Goal: Information Seeking & Learning: Compare options

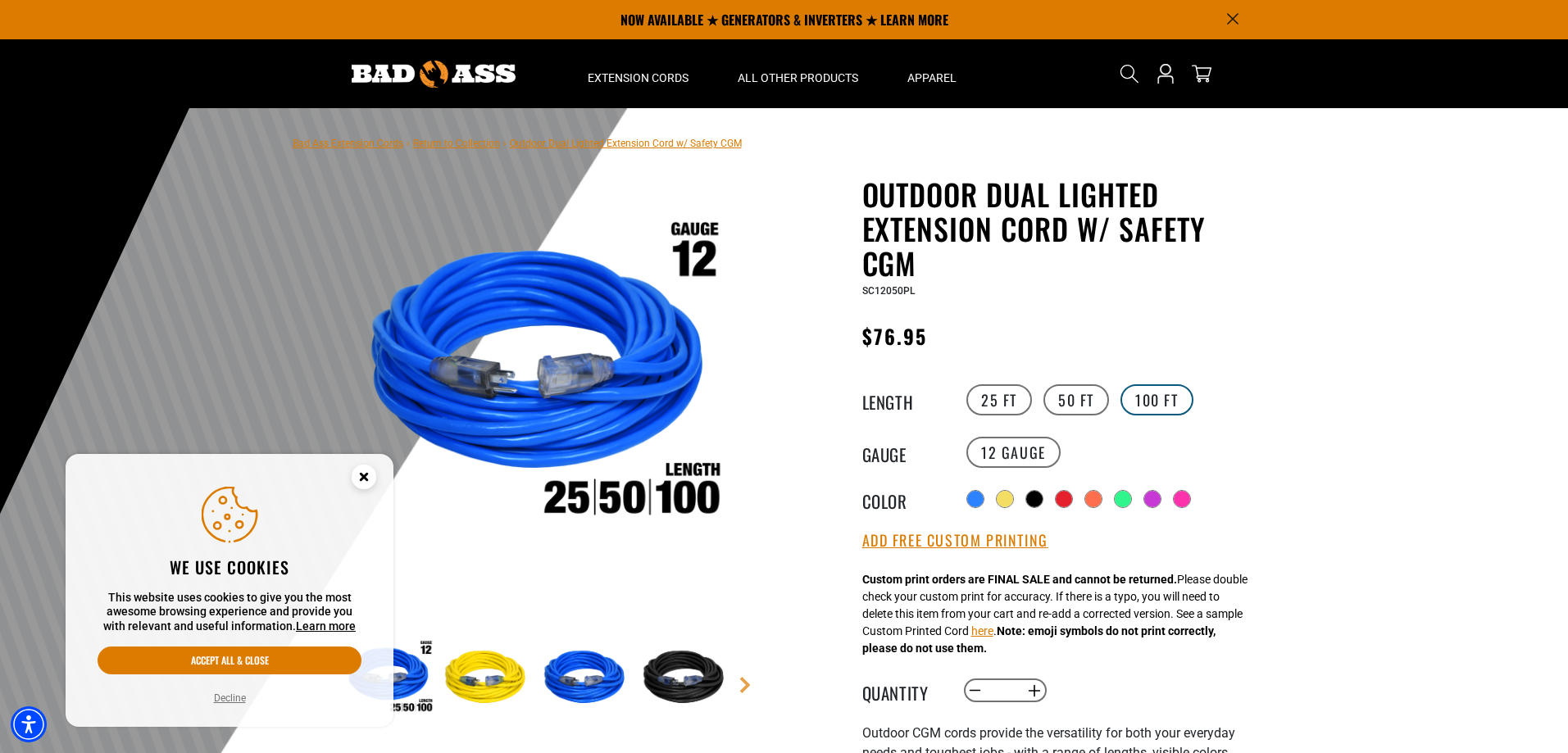
click at [1161, 402] on label "100 FT" at bounding box center [1157, 399] width 73 height 31
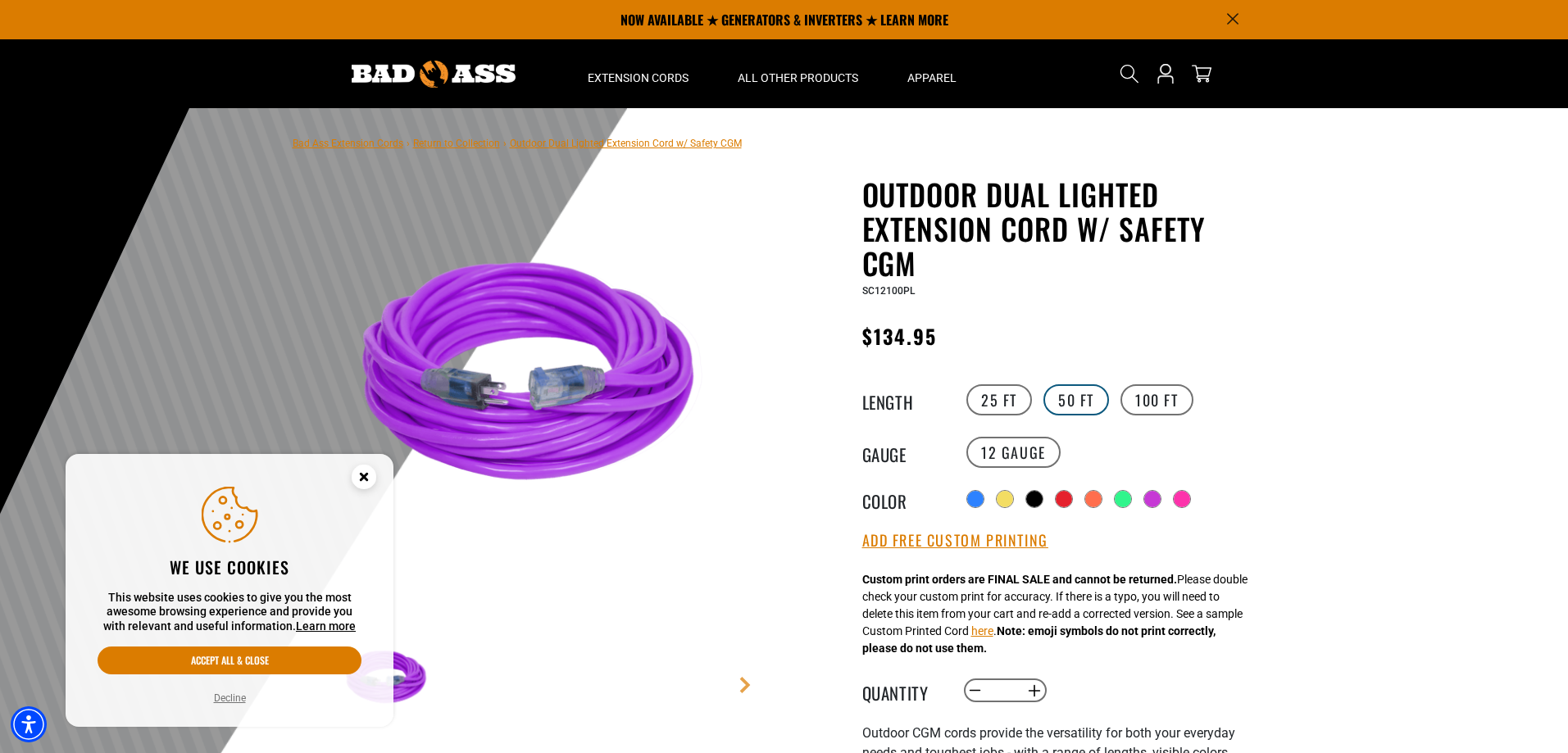
click at [1088, 404] on label "50 FT" at bounding box center [1076, 399] width 66 height 31
click at [993, 395] on label "25 FT" at bounding box center [999, 399] width 66 height 31
click at [1084, 399] on label "50 FT" at bounding box center [1076, 399] width 66 height 31
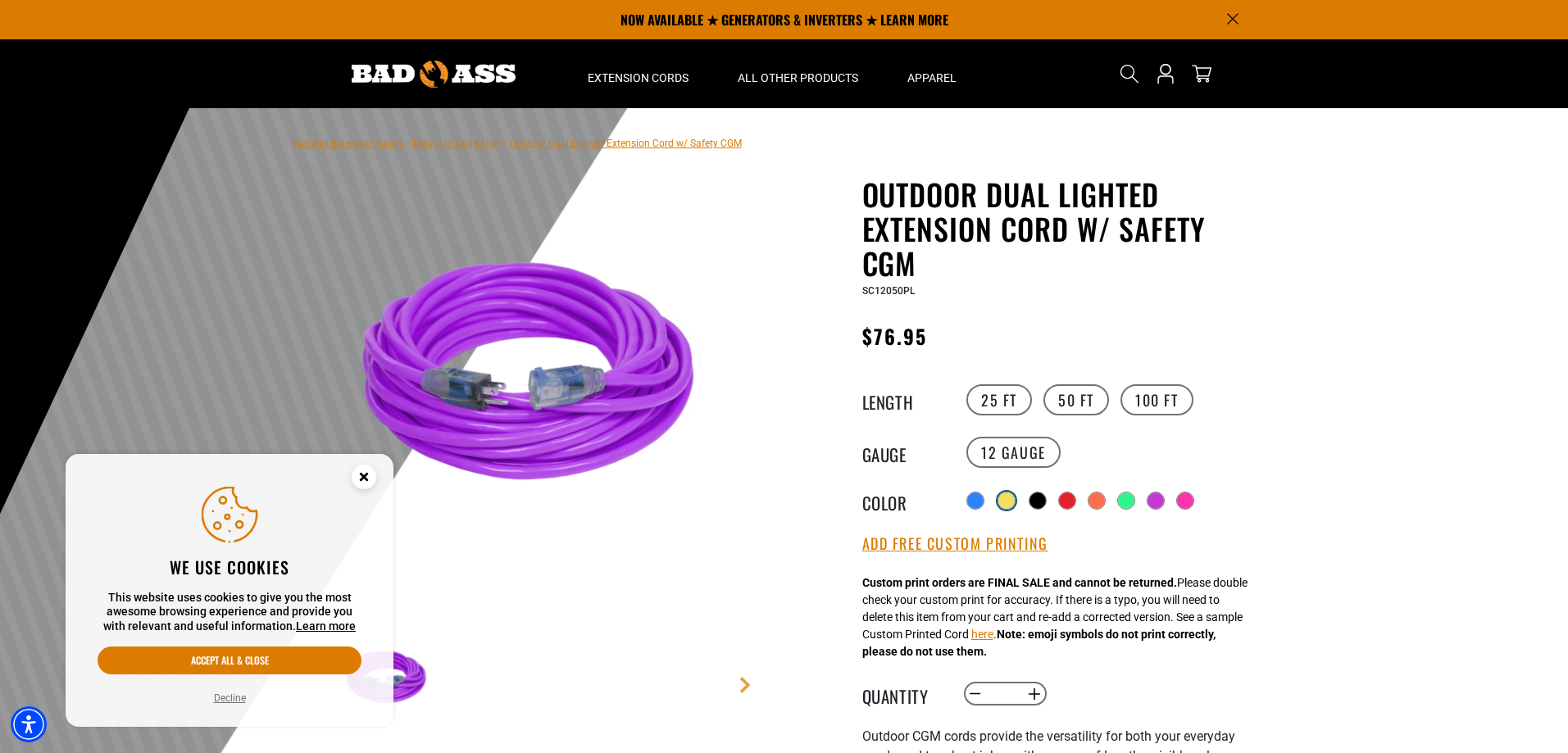
click at [1004, 502] on div at bounding box center [1006, 501] width 17 height 17
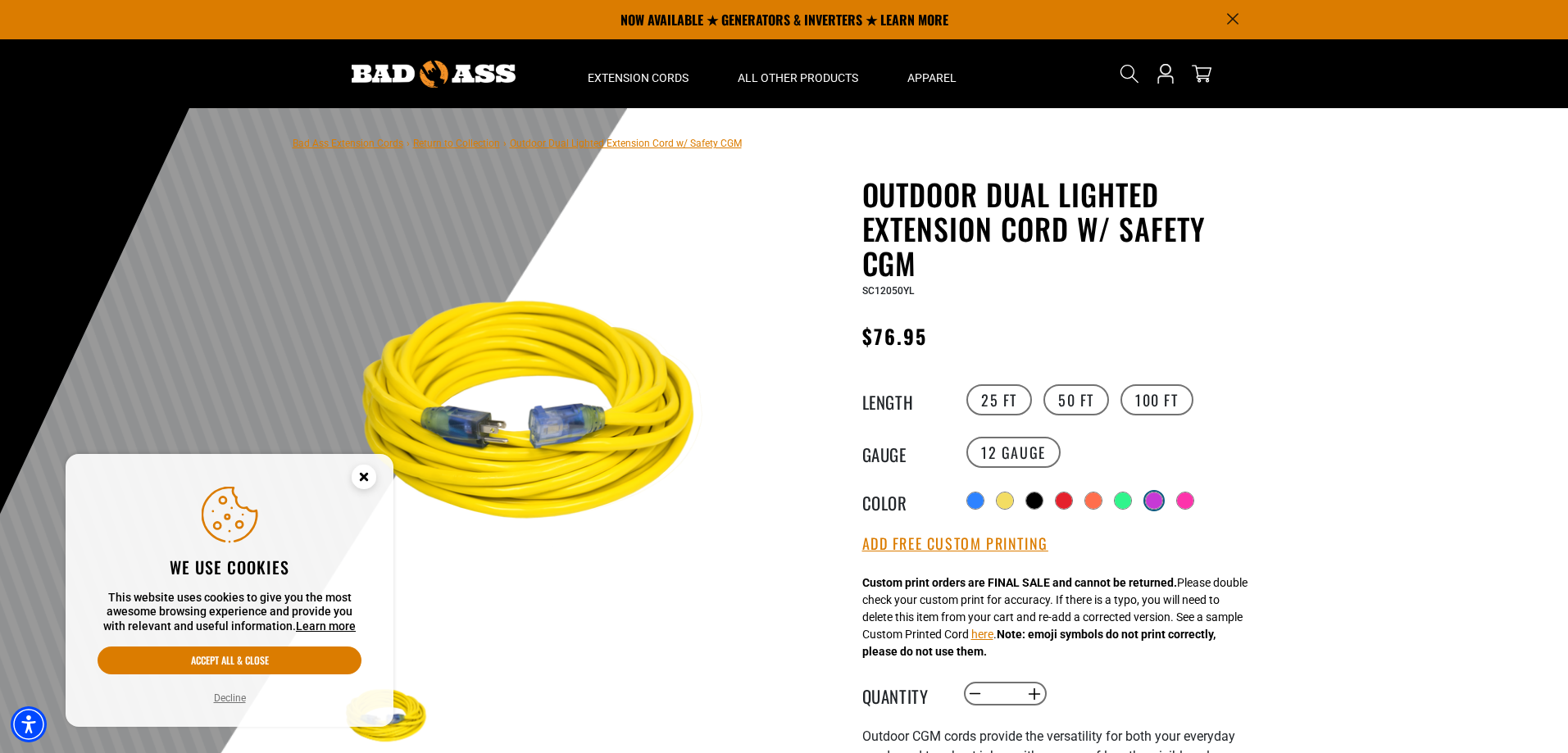
click at [1158, 496] on div at bounding box center [1154, 501] width 17 height 17
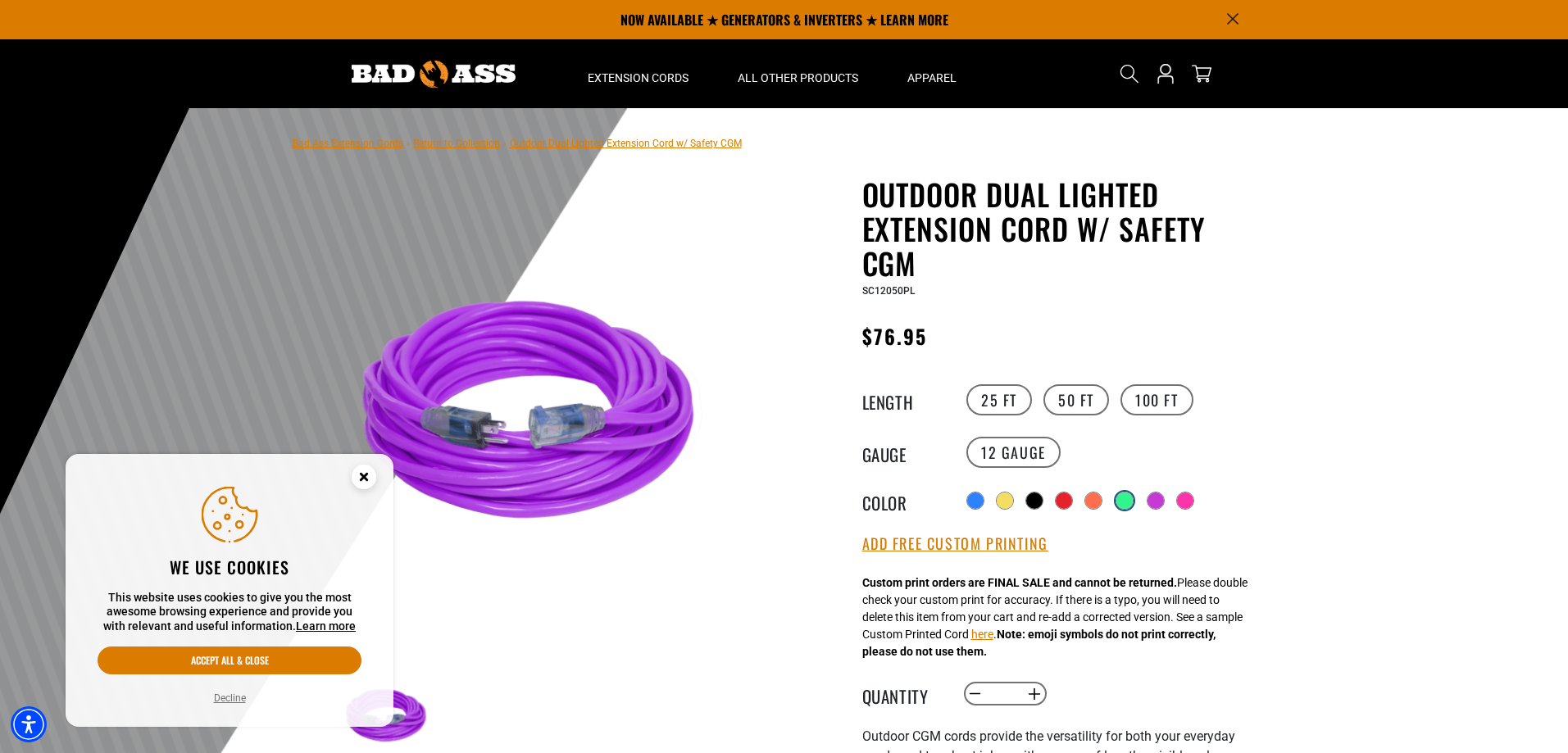
click at [1121, 494] on div at bounding box center [1124, 501] width 17 height 17
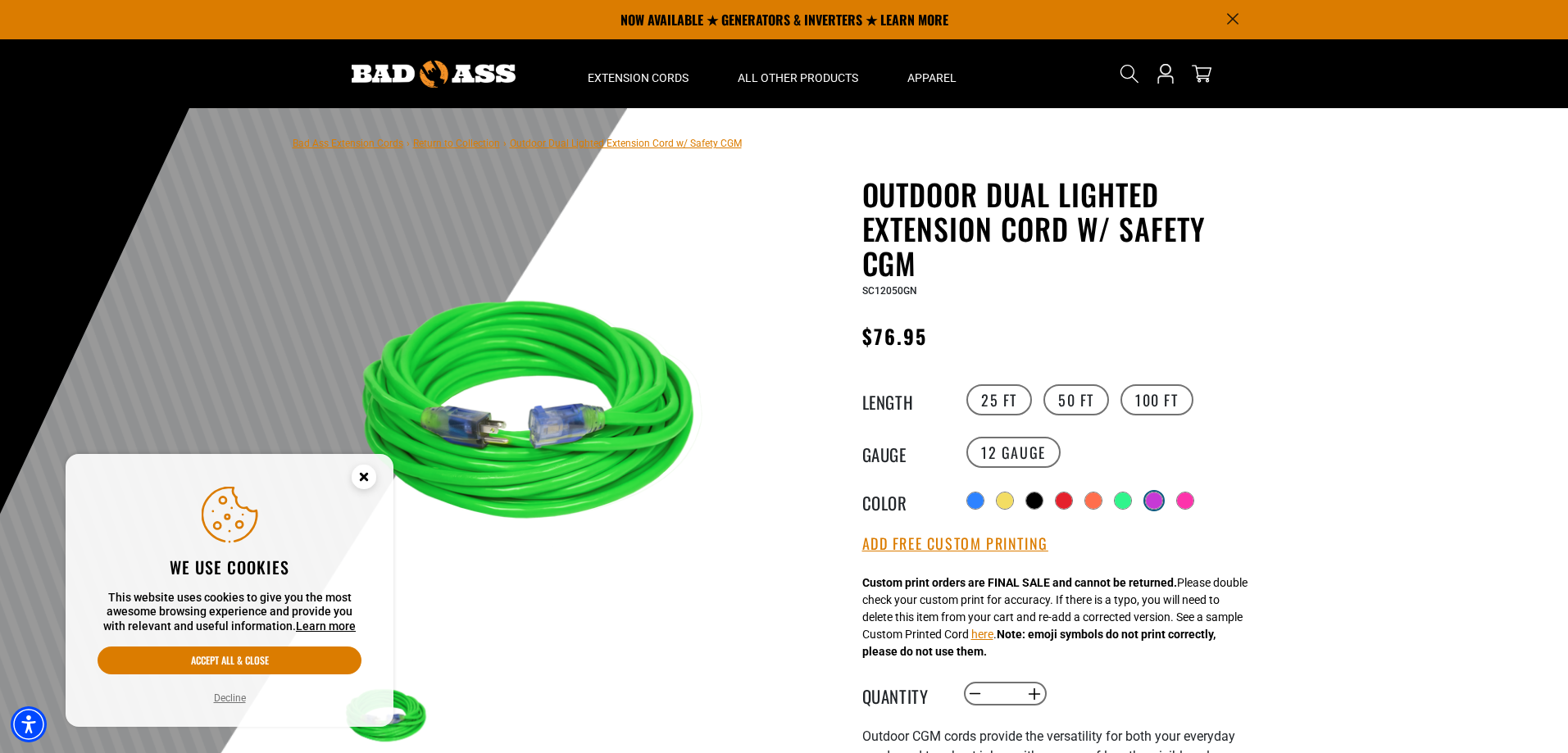
click at [1156, 500] on div at bounding box center [1154, 501] width 17 height 17
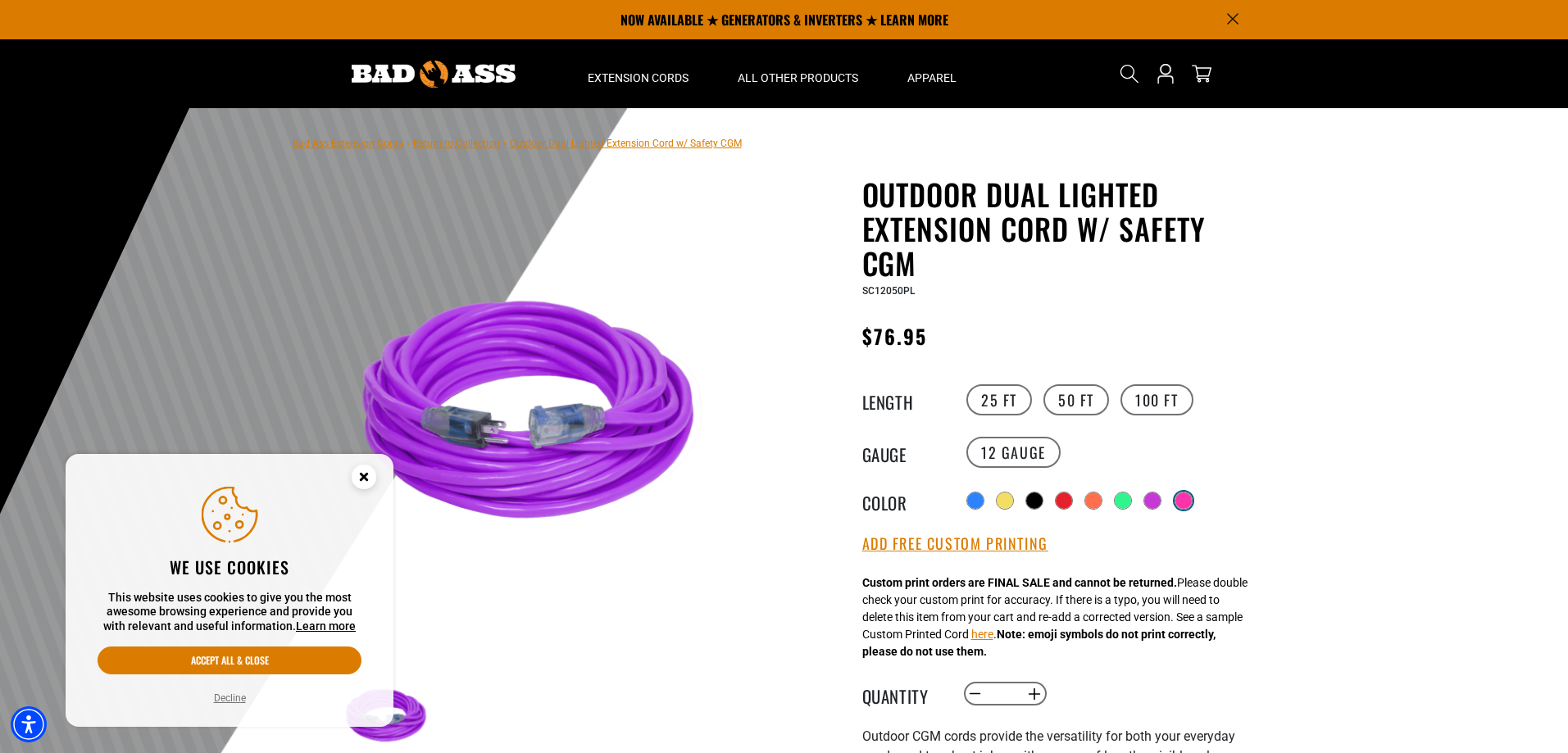
click at [1180, 499] on div at bounding box center [1183, 501] width 17 height 17
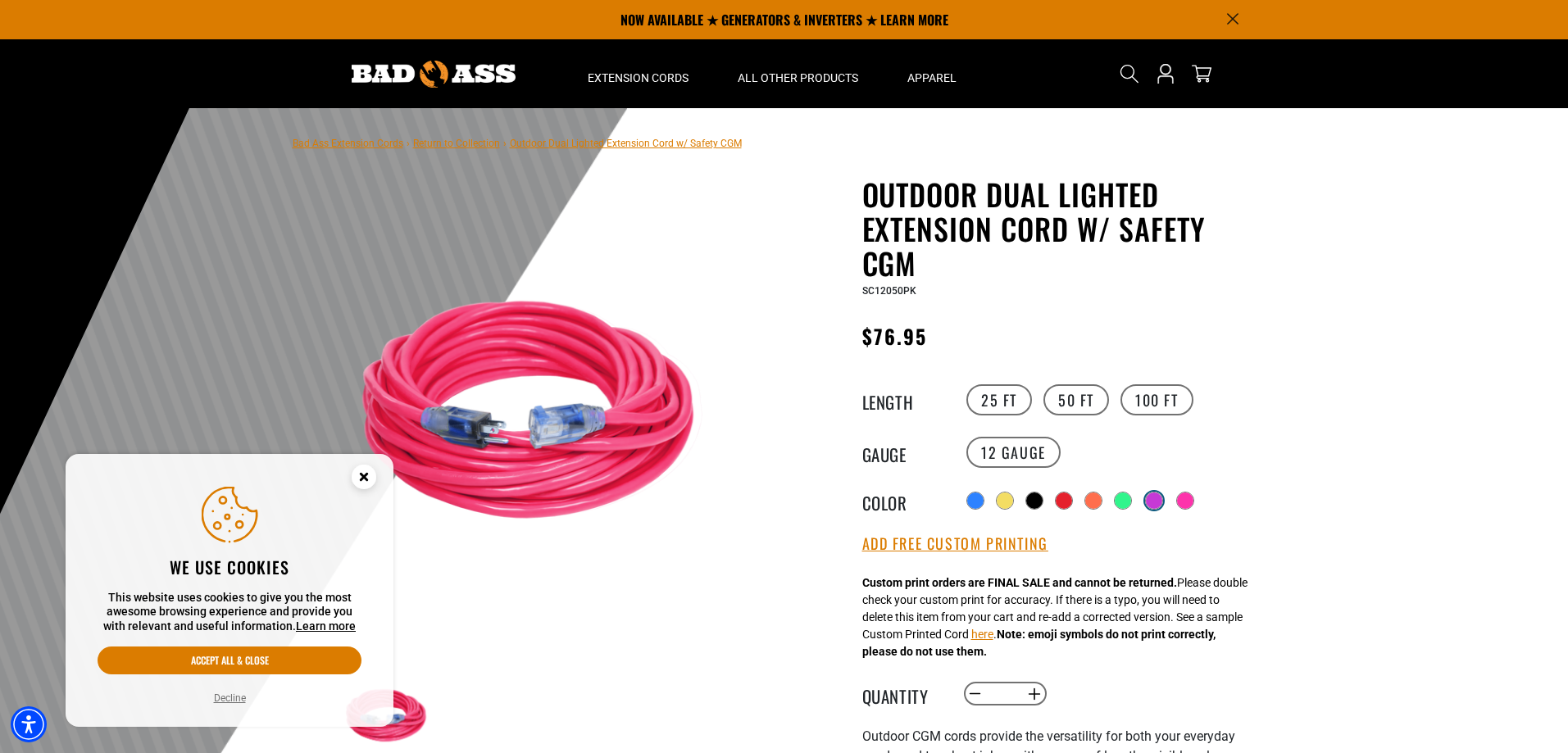
click at [1146, 499] on div at bounding box center [1154, 501] width 17 height 17
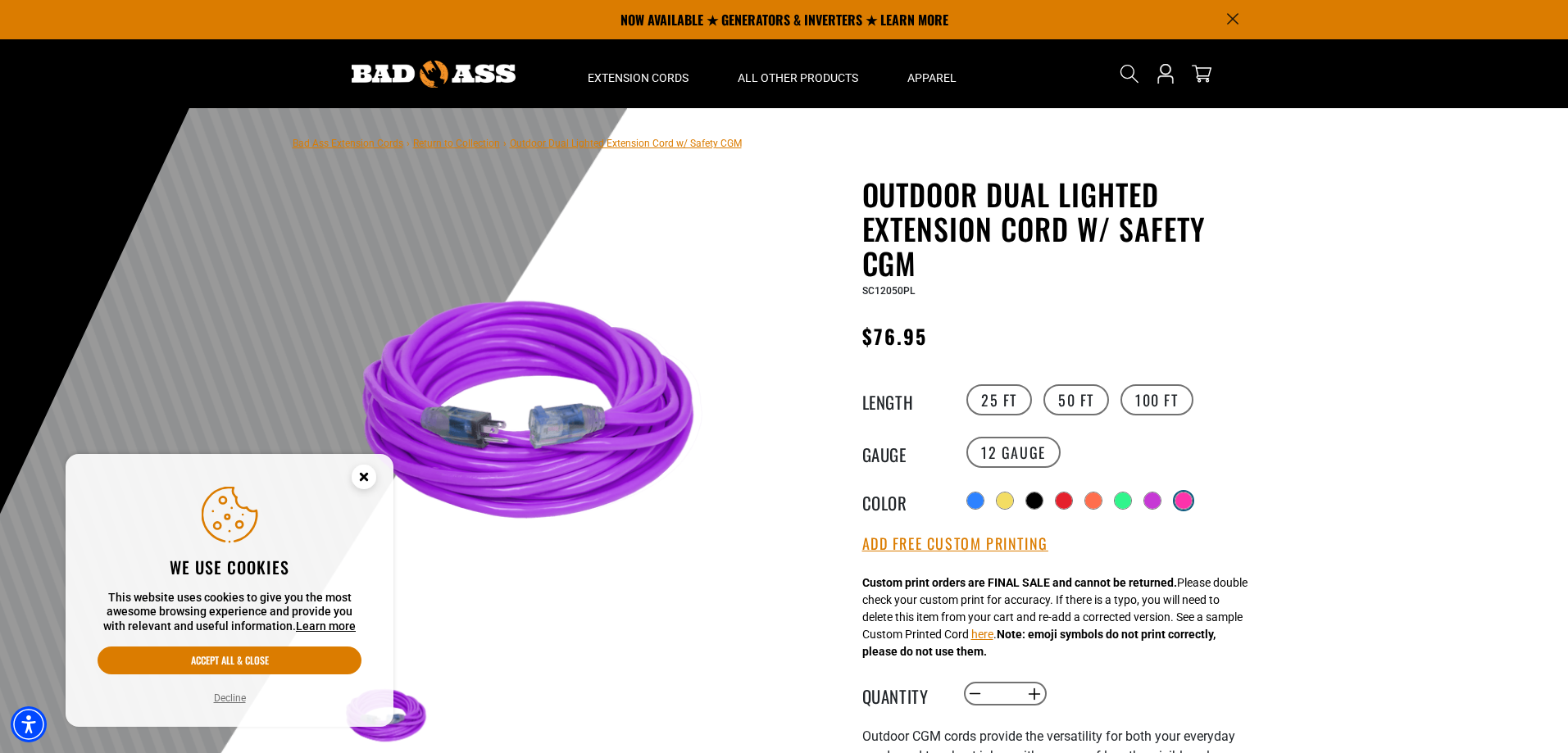
click at [1186, 497] on div at bounding box center [1183, 501] width 17 height 17
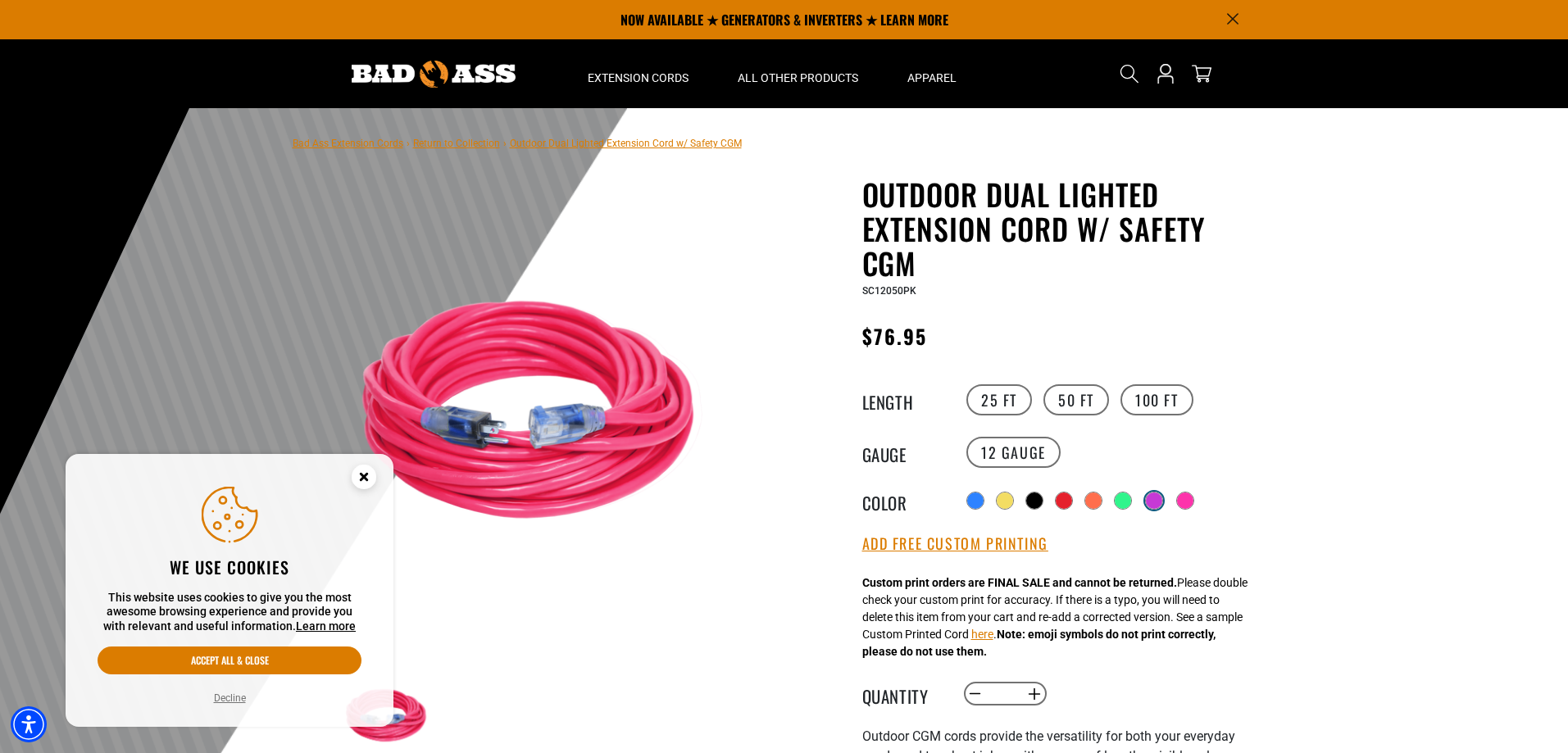
click at [1151, 501] on div at bounding box center [1154, 501] width 17 height 17
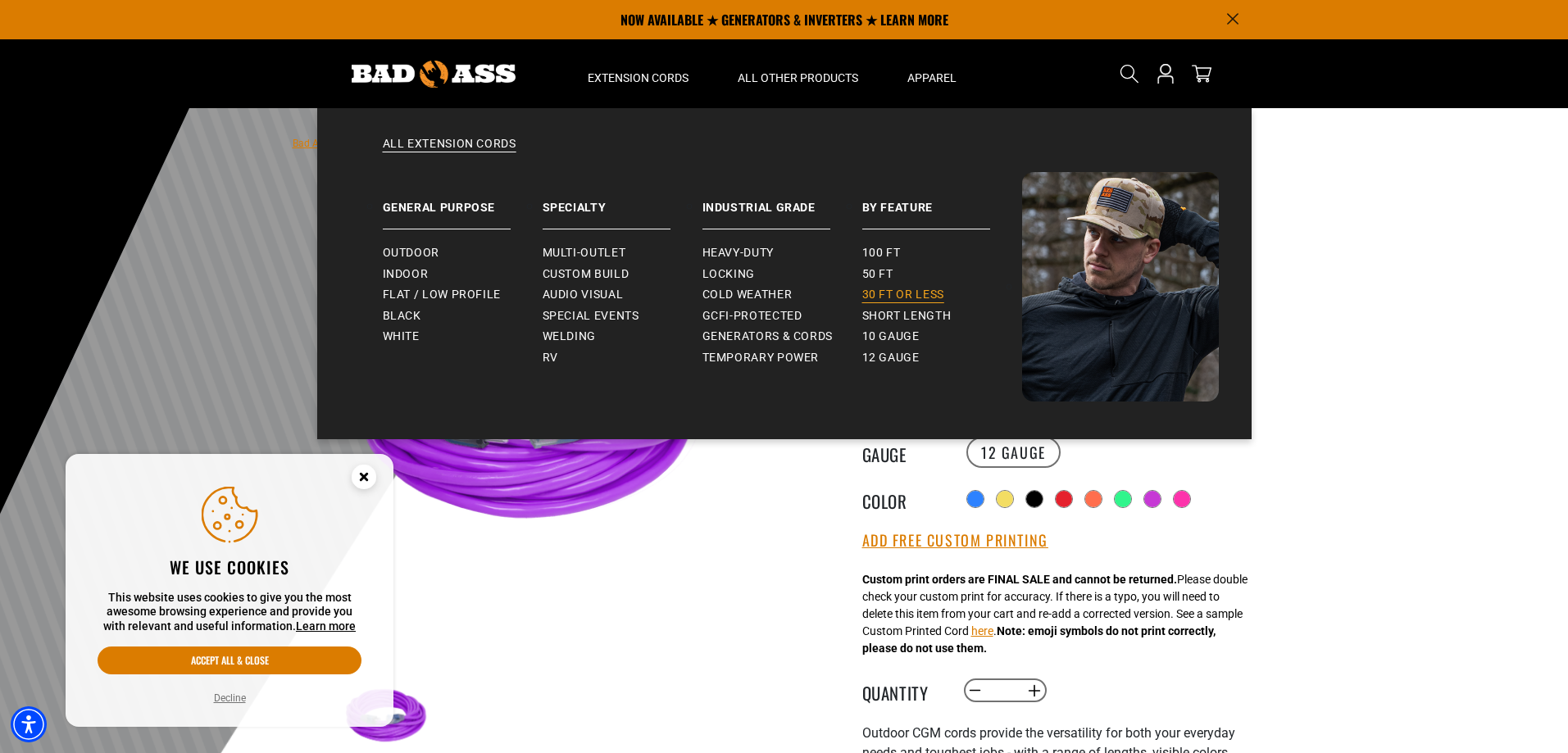
click at [904, 297] on span "30 ft or less" at bounding box center [903, 294] width 82 height 15
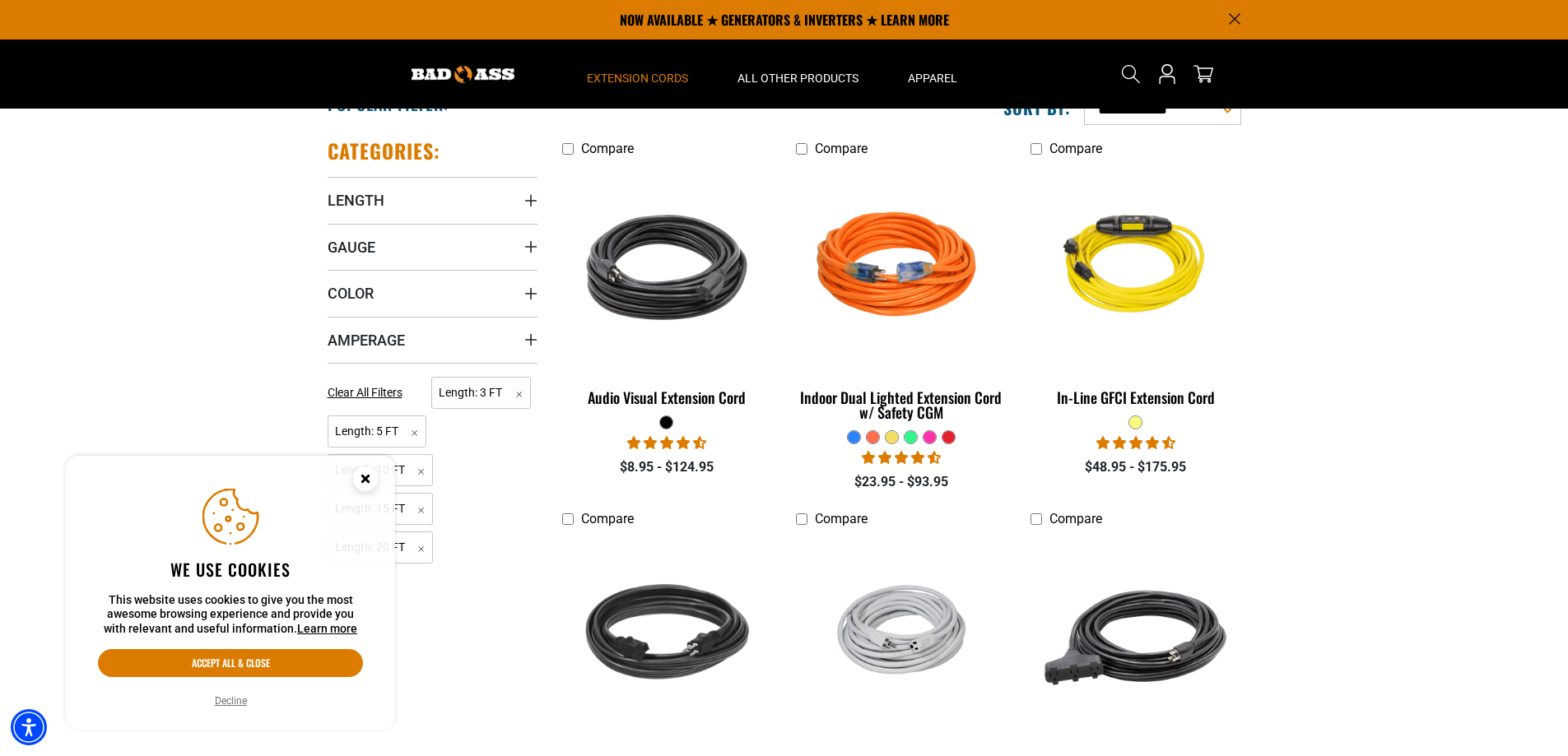
scroll to position [333, 0]
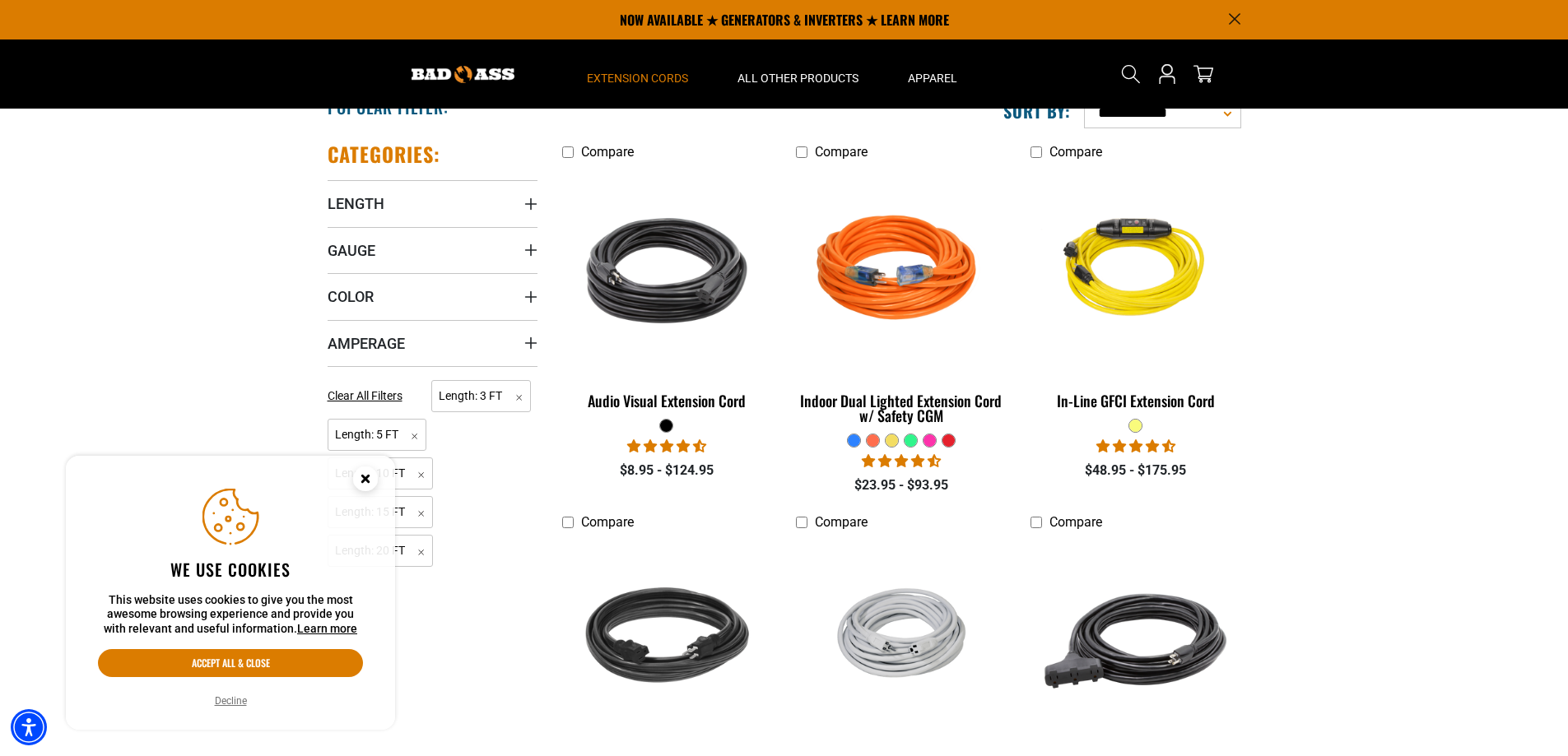
drag, startPoint x: 1571, startPoint y: 69, endPoint x: 1481, endPoint y: 162, distance: 129.4
click at [1481, 162] on html "Skip to main content Enable accessibility for low vision Open the accessibility…" at bounding box center [784, 45] width 1568 height 756
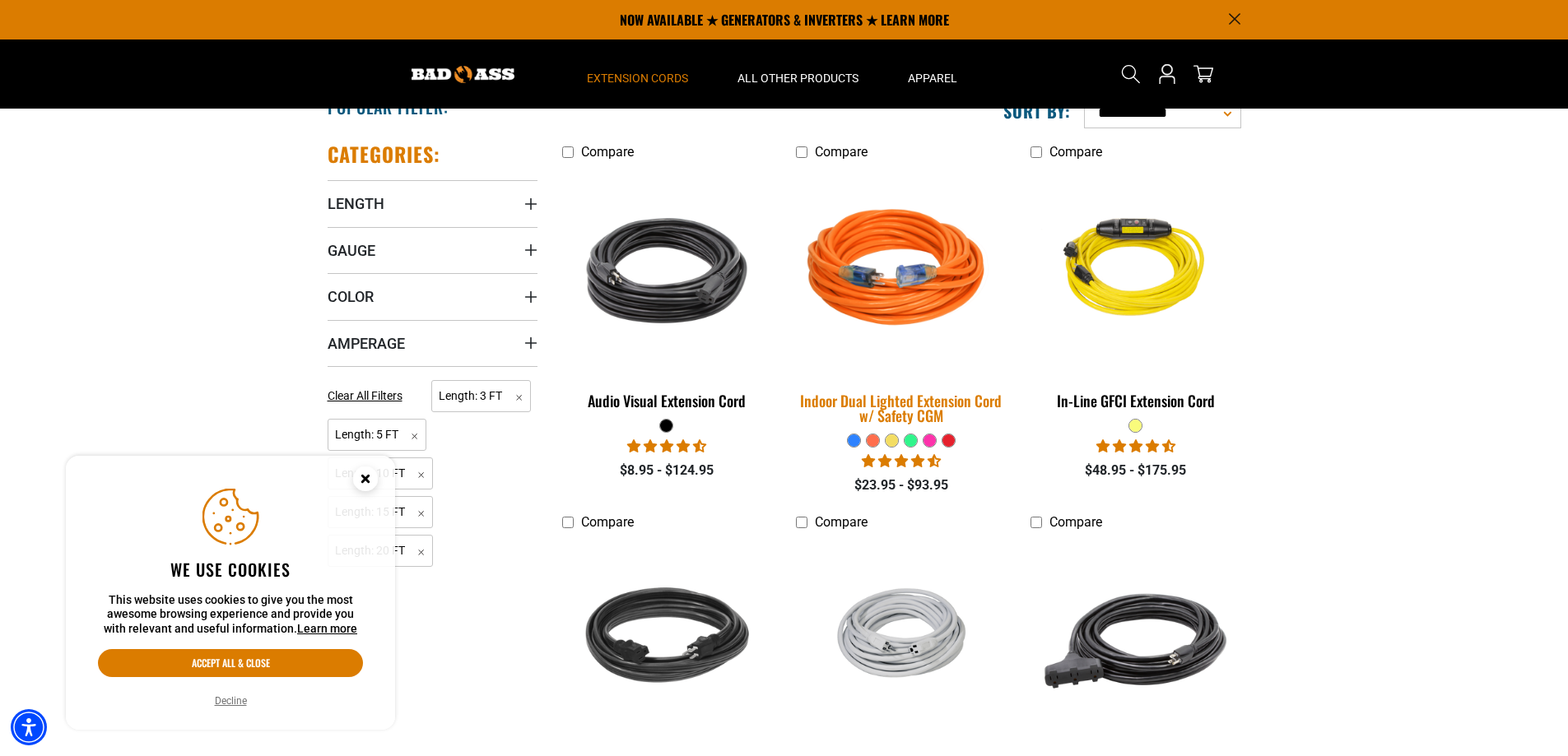
click at [885, 395] on div "Indoor Dual Lighted Extension Cord w/ Safety CGM" at bounding box center [901, 408] width 210 height 30
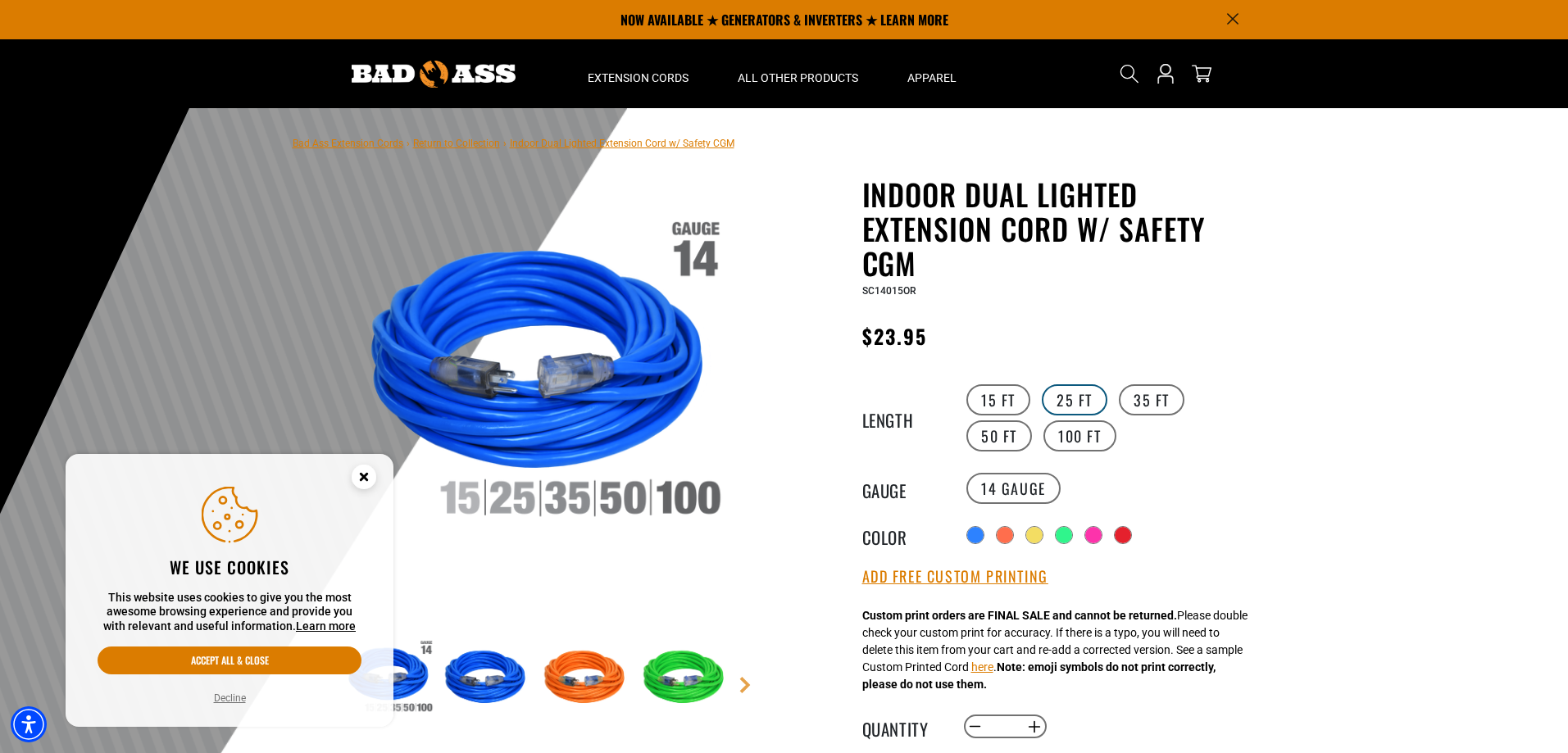
click at [1085, 402] on label "25 FT" at bounding box center [1074, 399] width 66 height 31
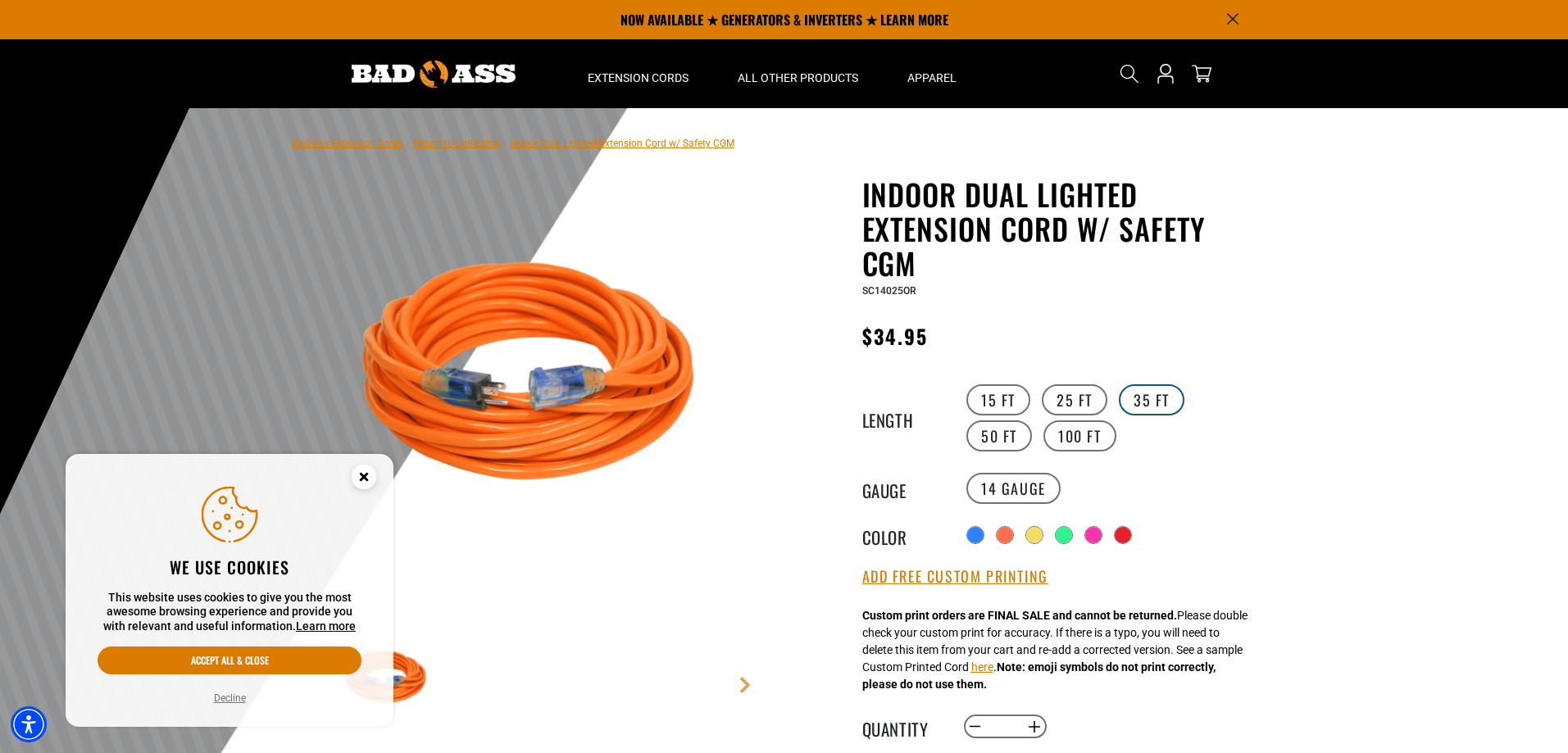
click at [1148, 398] on label "35 FT" at bounding box center [1151, 399] width 66 height 31
click at [1032, 420] on label "50 FT" at bounding box center [999, 435] width 66 height 31
click at [1158, 402] on label "35 FT" at bounding box center [1151, 399] width 66 height 31
click at [1090, 396] on label "25 FT" at bounding box center [1074, 399] width 66 height 31
click at [1001, 398] on label "15 FT" at bounding box center [998, 399] width 64 height 31
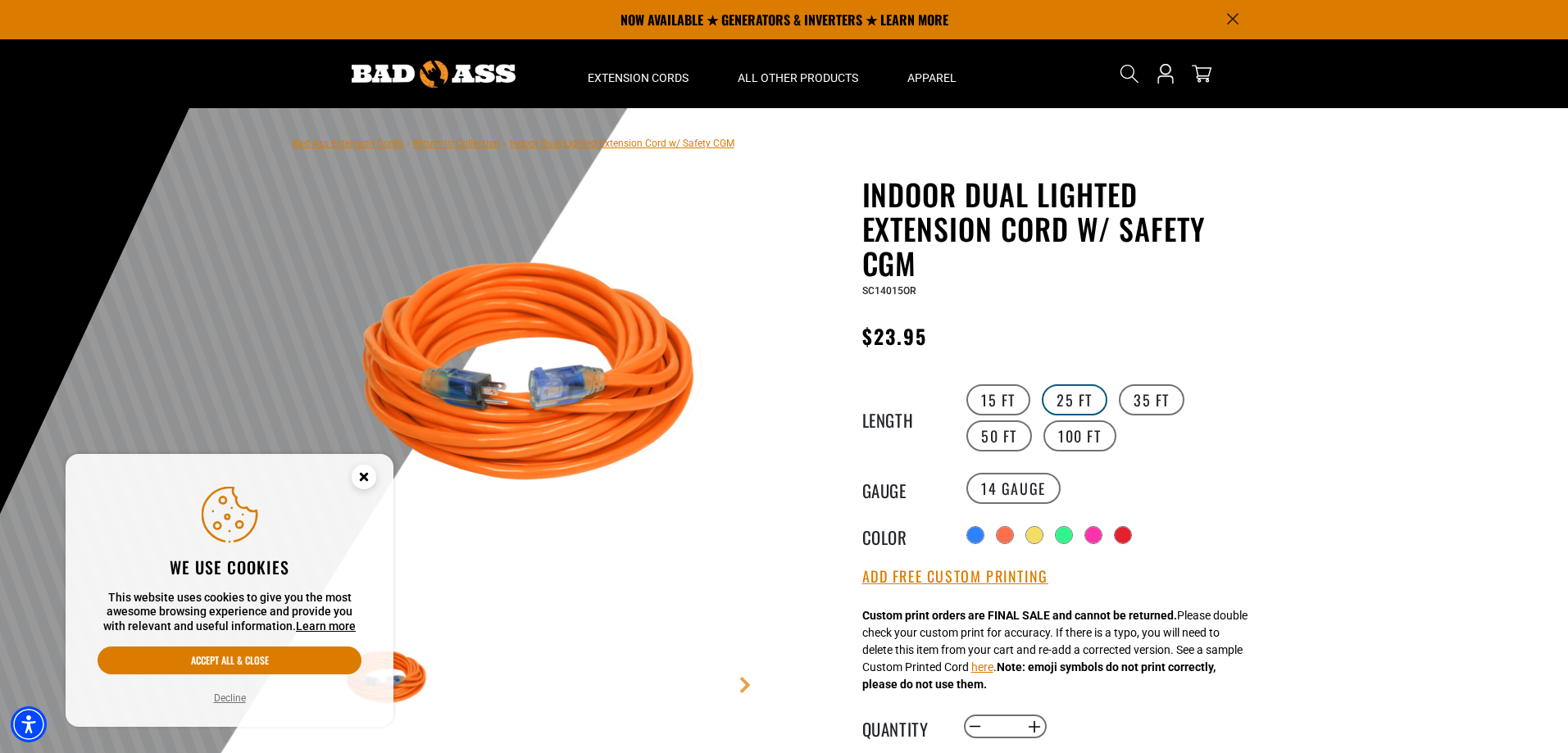
click at [1070, 395] on label "25 FT" at bounding box center [1074, 399] width 66 height 31
